Goal: Information Seeking & Learning: Learn about a topic

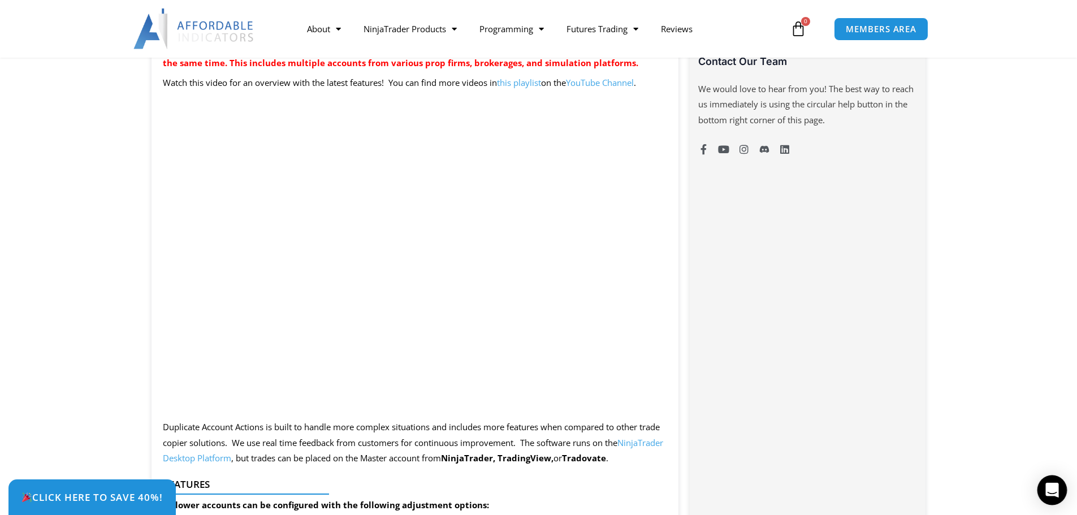
click at [1052, 496] on icon "Open Intercom Messenger" at bounding box center [1052, 490] width 15 height 15
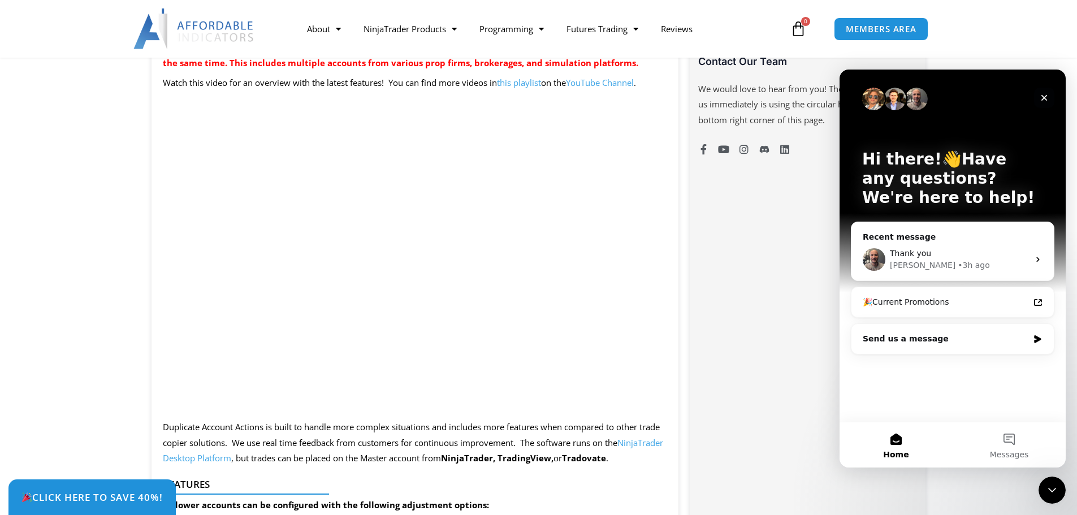
click at [1045, 97] on icon "Close" at bounding box center [1045, 98] width 6 height 6
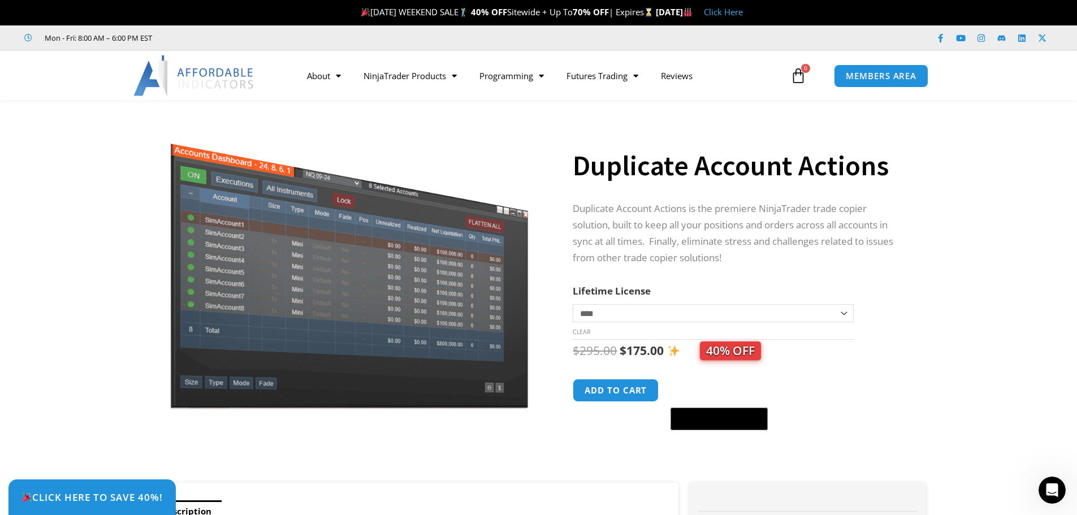
click at [477, 131] on img at bounding box center [349, 264] width 364 height 289
click at [498, 299] on img at bounding box center [349, 264] width 364 height 289
click at [738, 179] on h1 "Duplicate Account Actions" at bounding box center [738, 166] width 330 height 40
click at [693, 76] on link "Reviews" at bounding box center [677, 76] width 54 height 26
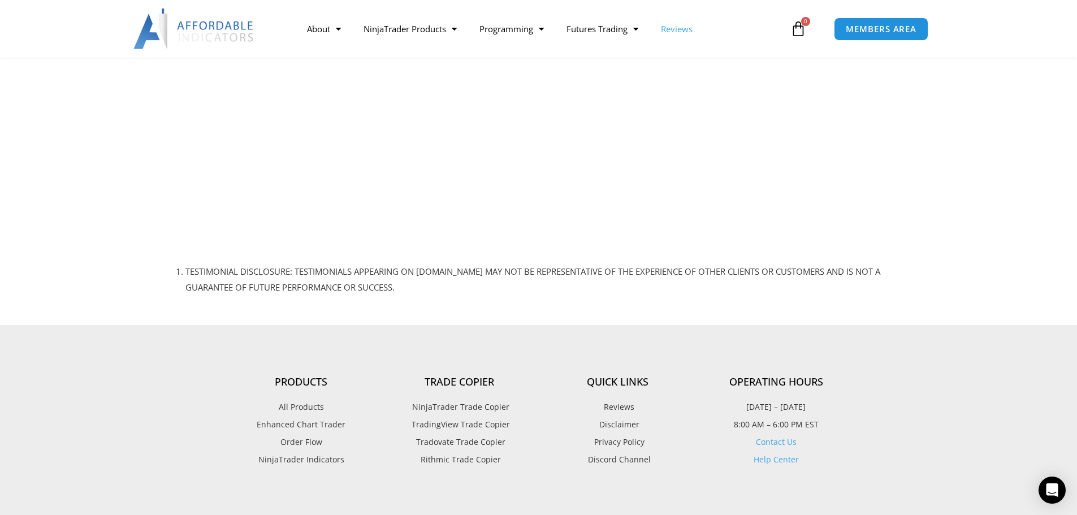
scroll to position [1131, 0]
